Goal: Contribute content

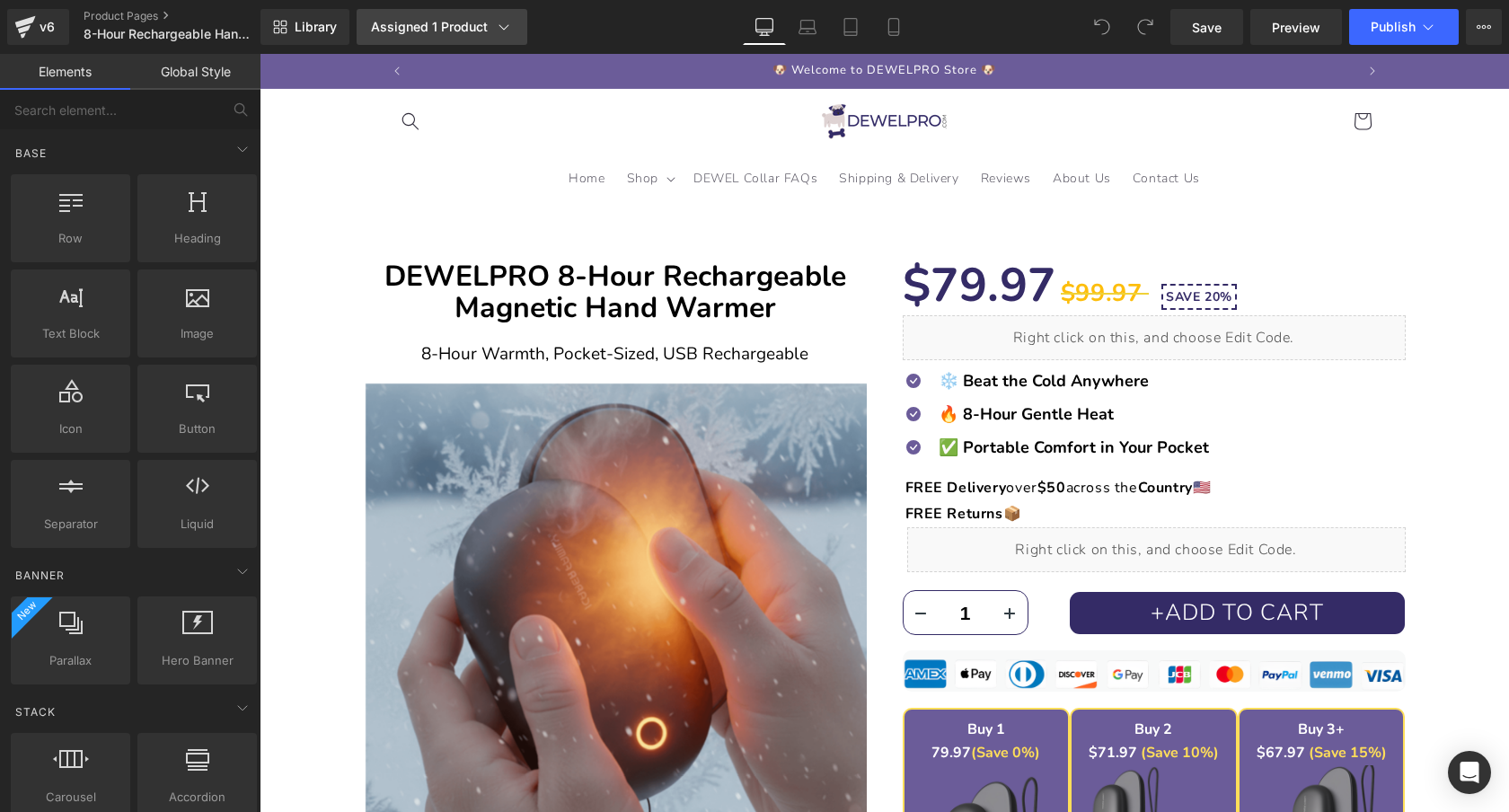
click at [484, 27] on div "Assigned 1 Product" at bounding box center [442, 26] width 142 height 18
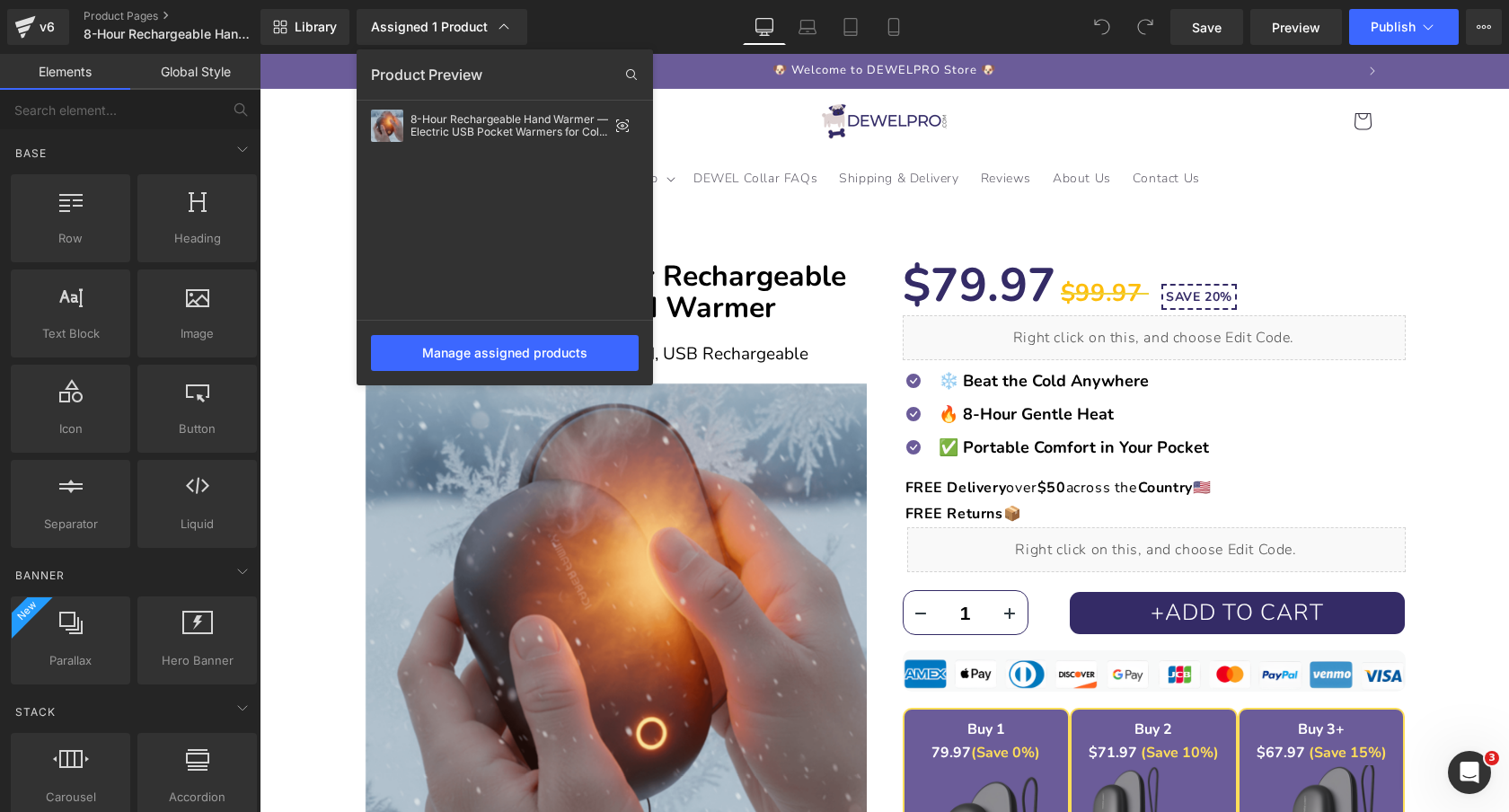
click at [1140, 235] on div at bounding box center [884, 433] width 1249 height 758
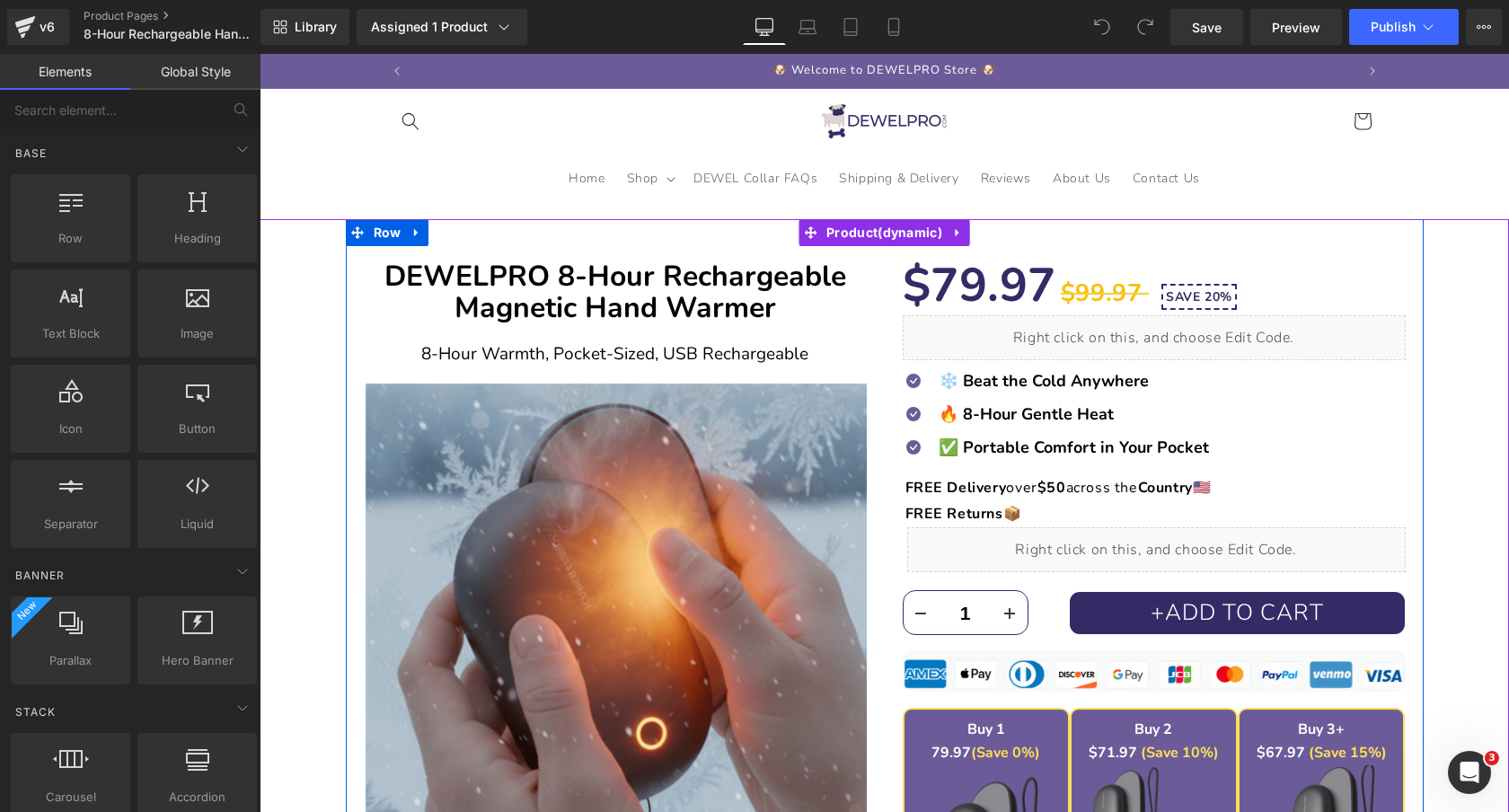
click at [1176, 325] on div "Liquid" at bounding box center [1154, 337] width 503 height 45
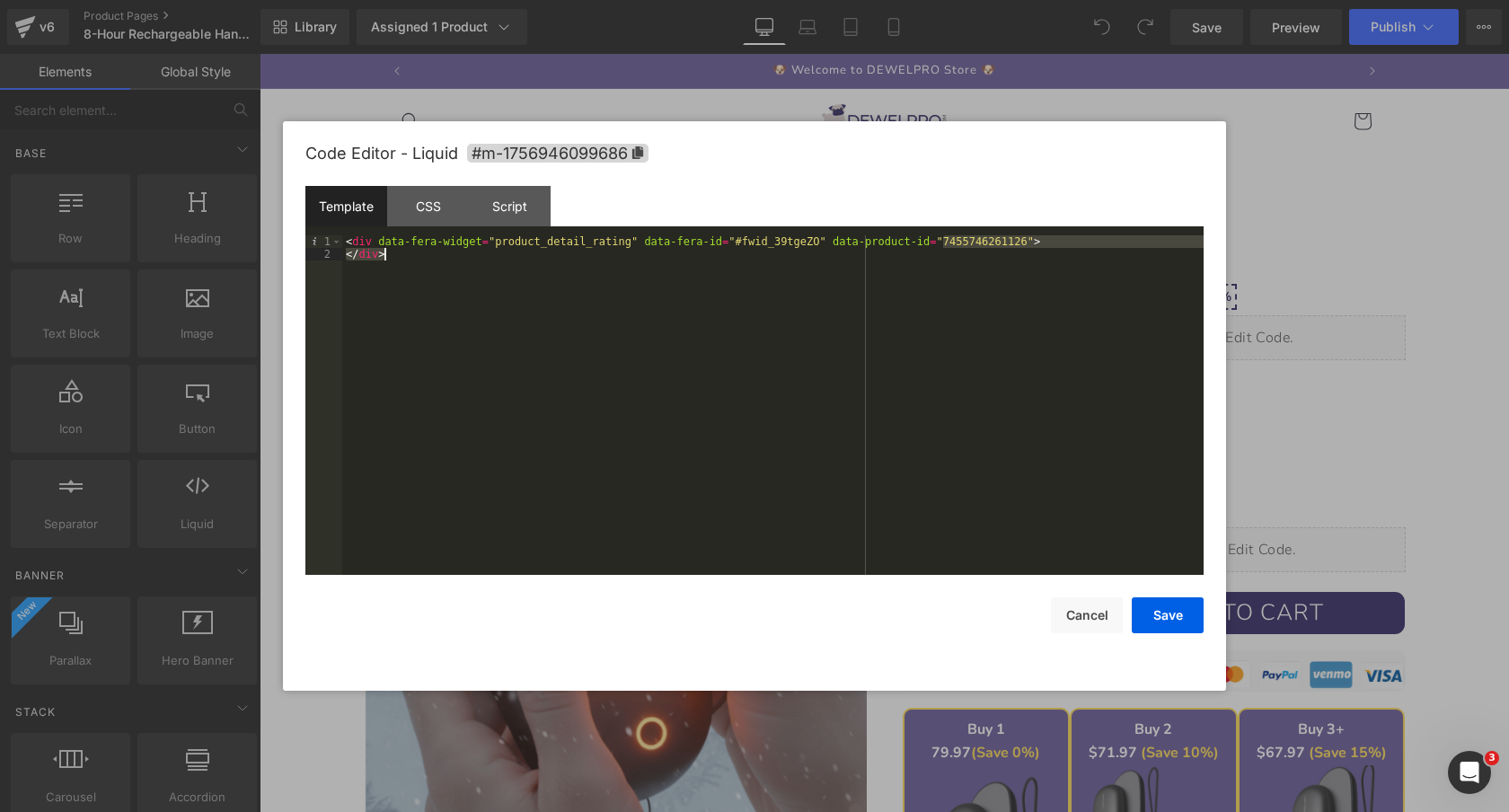
drag, startPoint x: 943, startPoint y: 244, endPoint x: 1024, endPoint y: 249, distance: 81.2
click at [1024, 249] on div "< div data-fera-widget = "product_detail_rating" data-fera-id = "#fwid_39tgeZO"…" at bounding box center [773, 418] width 861 height 364
click at [1024, 246] on div "< div data-fera-widget = "product_detail_rating" data-fera-id = "#fwid_39tgeZO"…" at bounding box center [773, 418] width 861 height 364
drag, startPoint x: 1025, startPoint y: 242, endPoint x: 944, endPoint y: 244, distance: 81.0
click at [944, 244] on div "< div data-fera-widget = "product_detail_rating" data-fera-id = "#fwid_39tgeZO"…" at bounding box center [773, 418] width 861 height 364
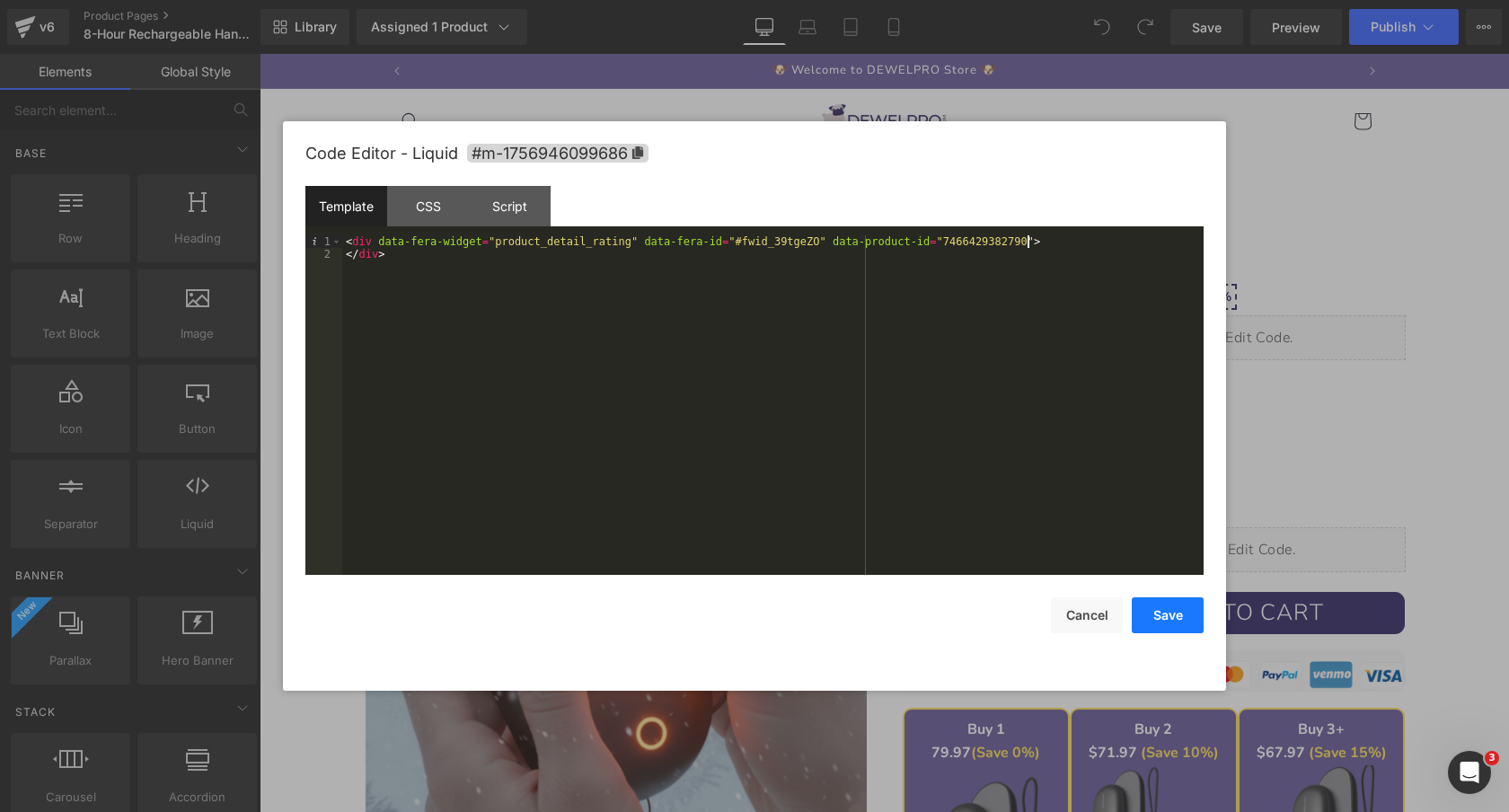
click at [1162, 626] on button "Save" at bounding box center [1167, 615] width 72 height 36
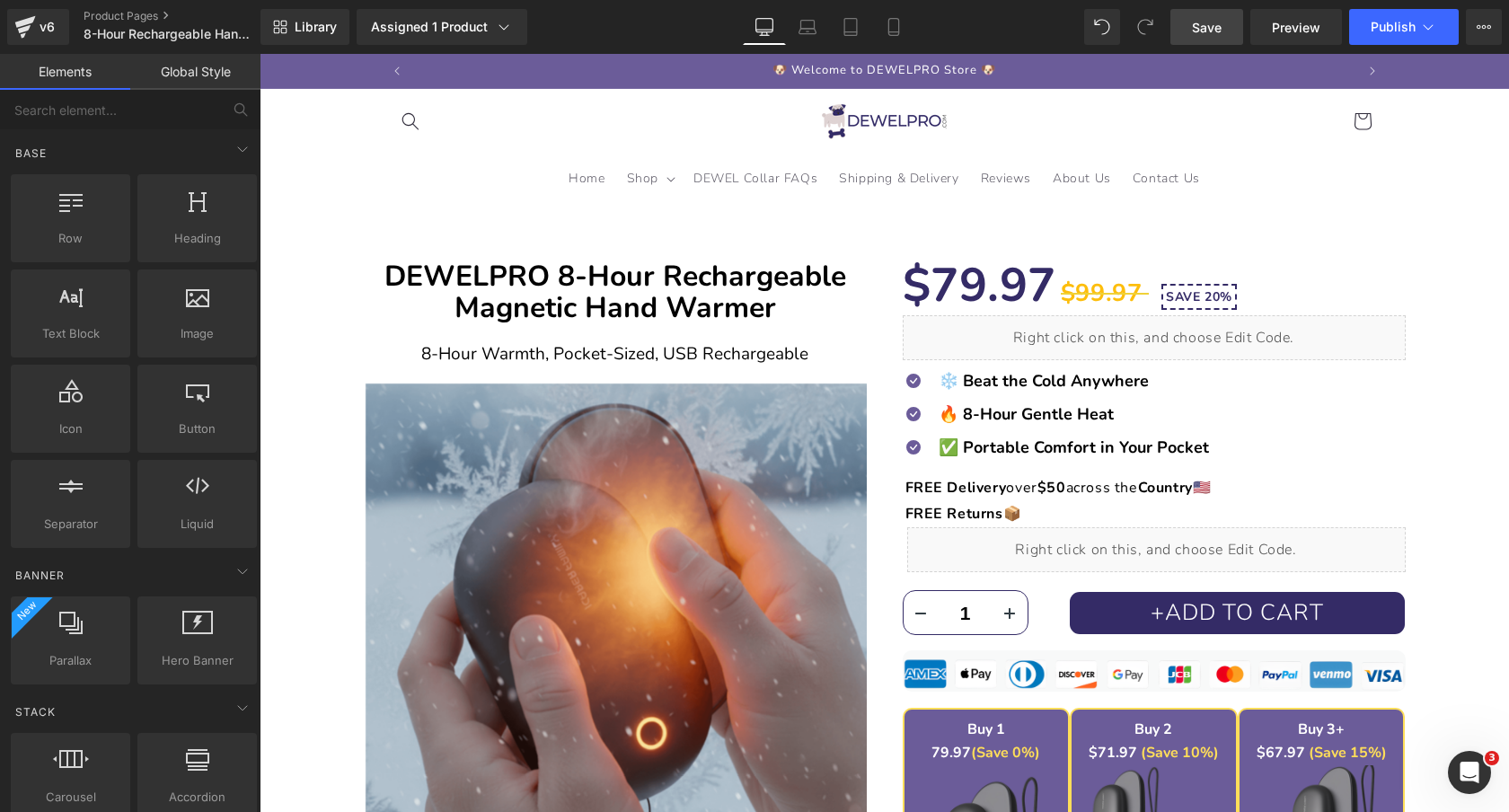
click at [1194, 28] on span "Save" at bounding box center [1207, 27] width 30 height 19
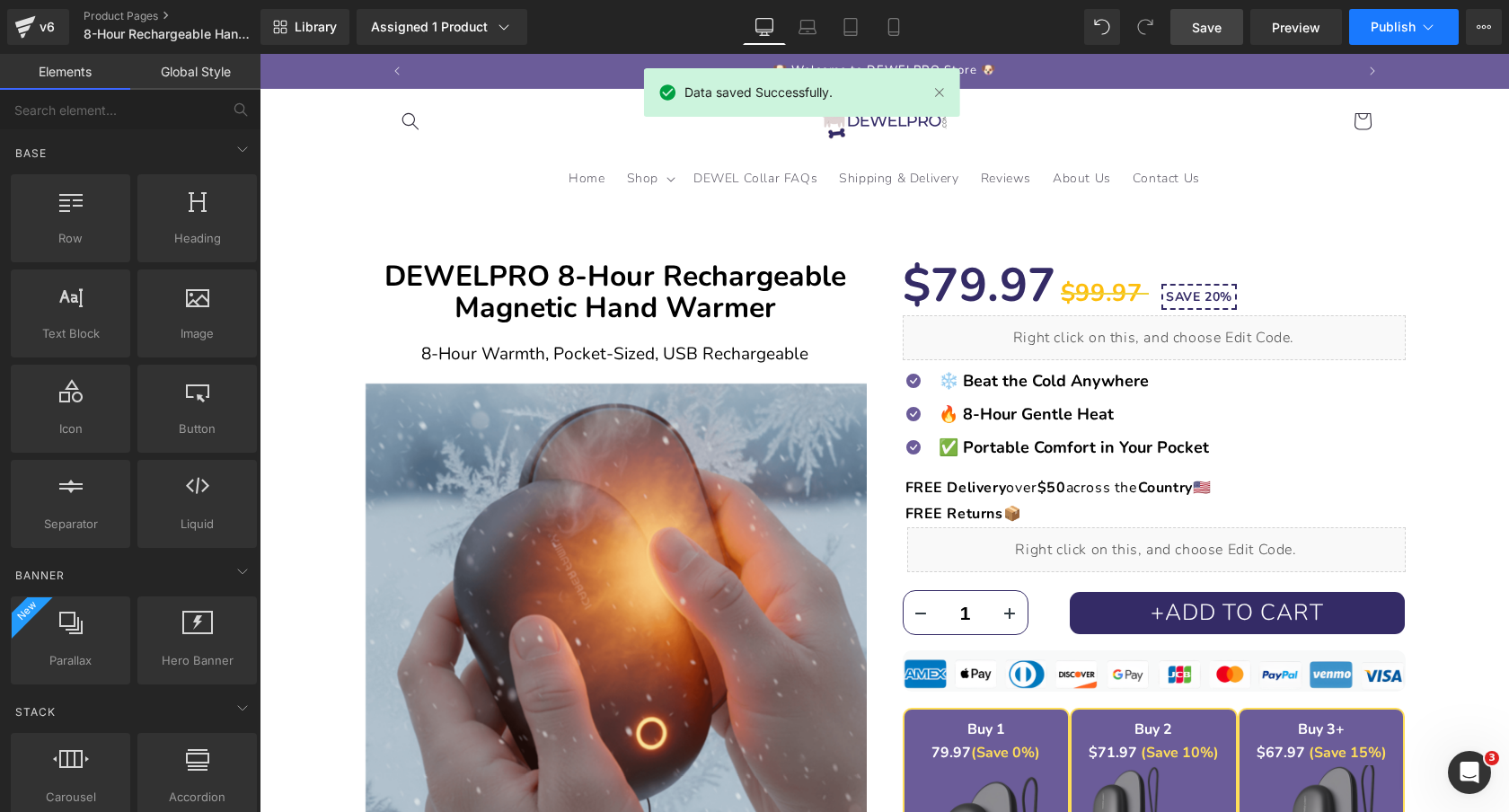
click at [1413, 24] on span "Publish" at bounding box center [1393, 26] width 45 height 14
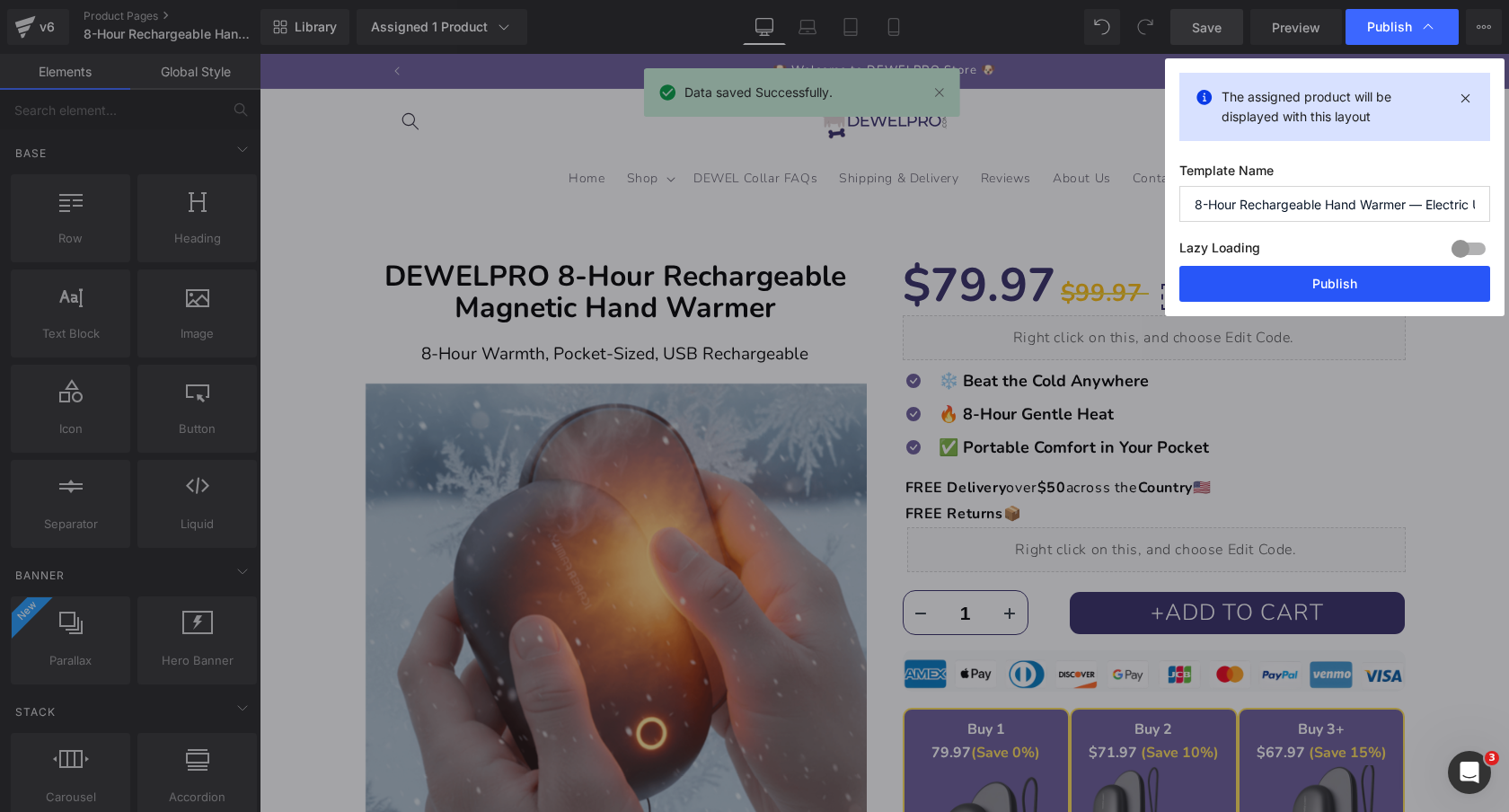
click at [1288, 277] on button "Publish" at bounding box center [1334, 284] width 311 height 36
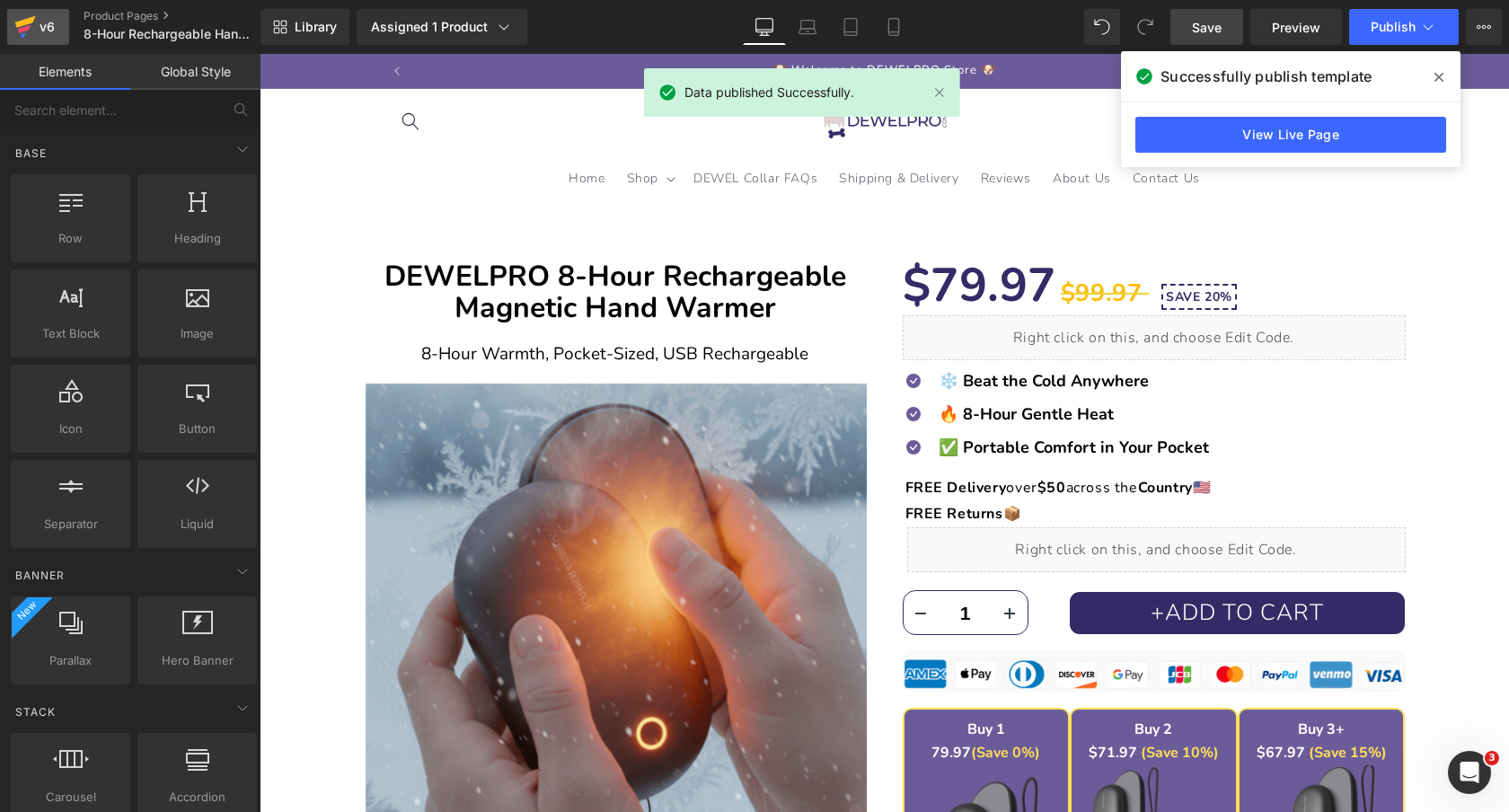
click at [19, 22] on icon at bounding box center [25, 21] width 21 height 11
